Goal: Transaction & Acquisition: Download file/media

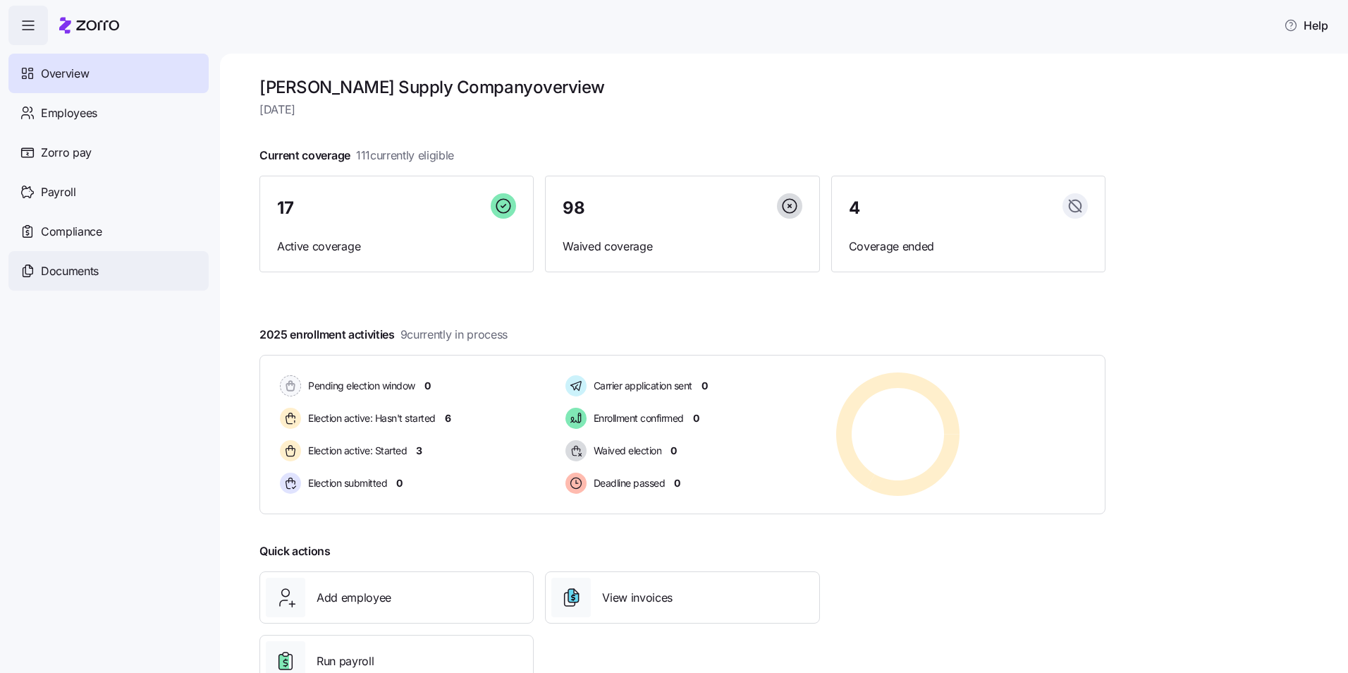
click at [68, 267] on span "Documents" at bounding box center [70, 271] width 58 height 18
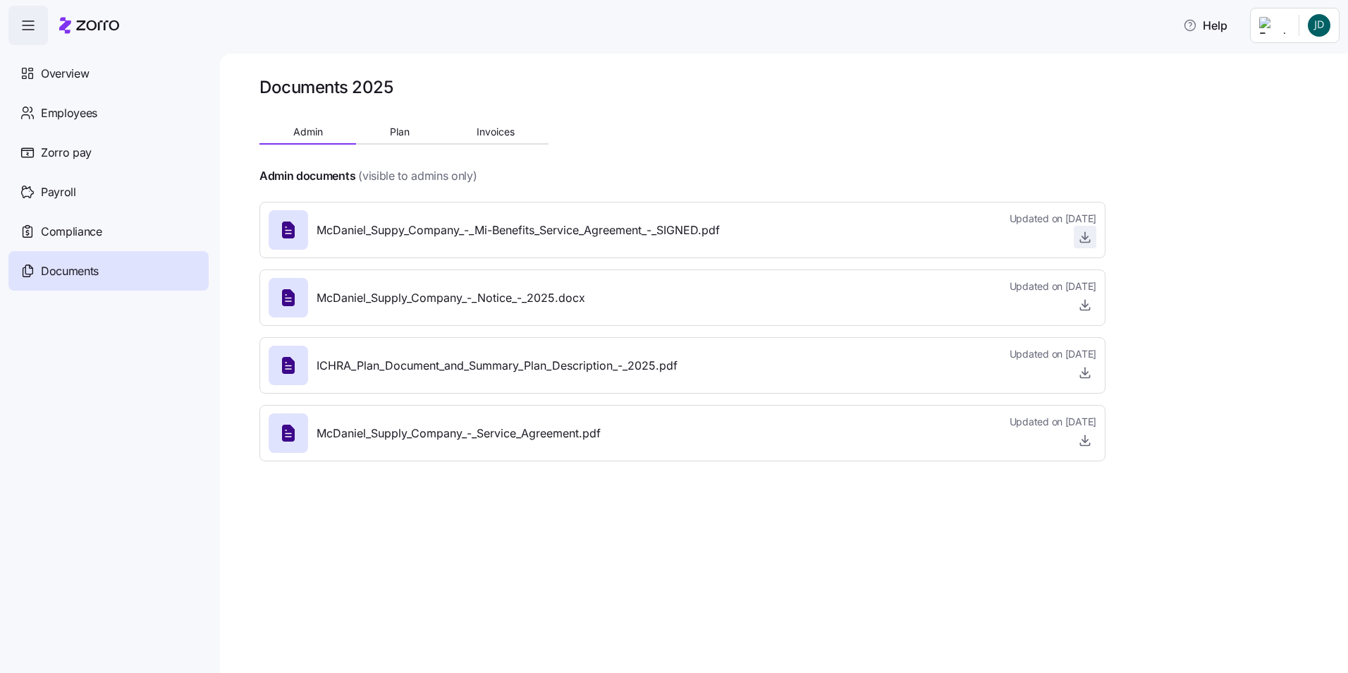
click at [1081, 244] on icon "button" at bounding box center [1085, 237] width 14 height 14
